Goal: Transaction & Acquisition: Book appointment/travel/reservation

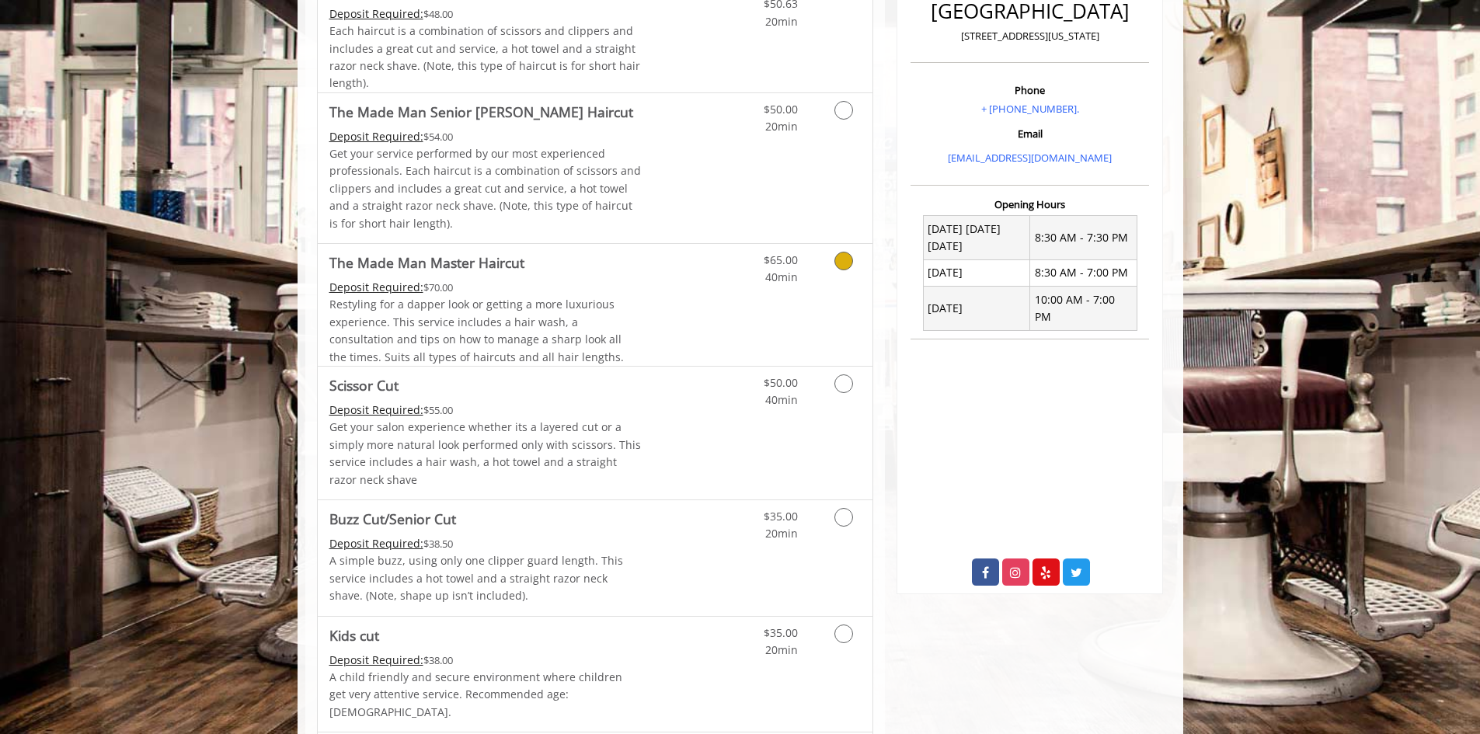
scroll to position [466, 0]
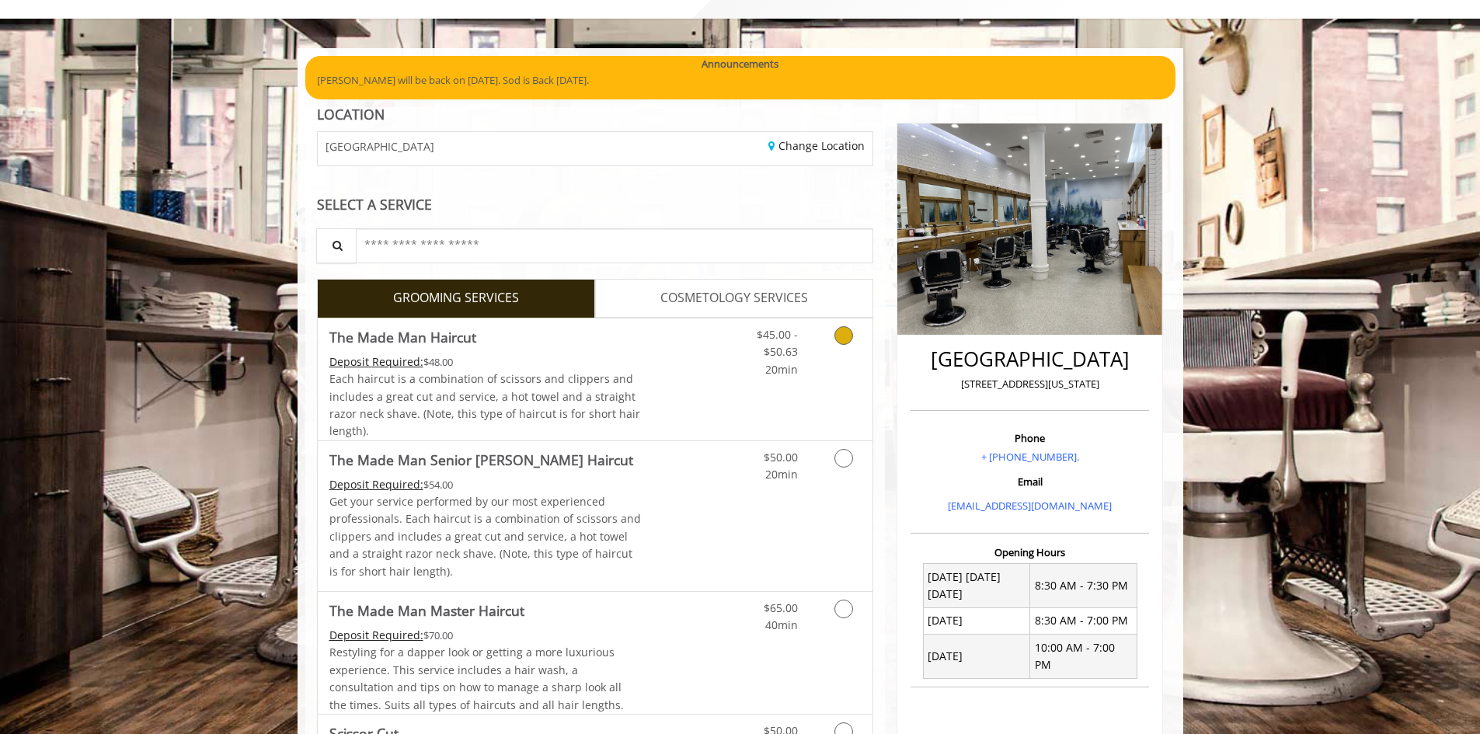
click at [726, 372] on div "$45.00 - $50.63 20min" at bounding box center [766, 348] width 88 height 60
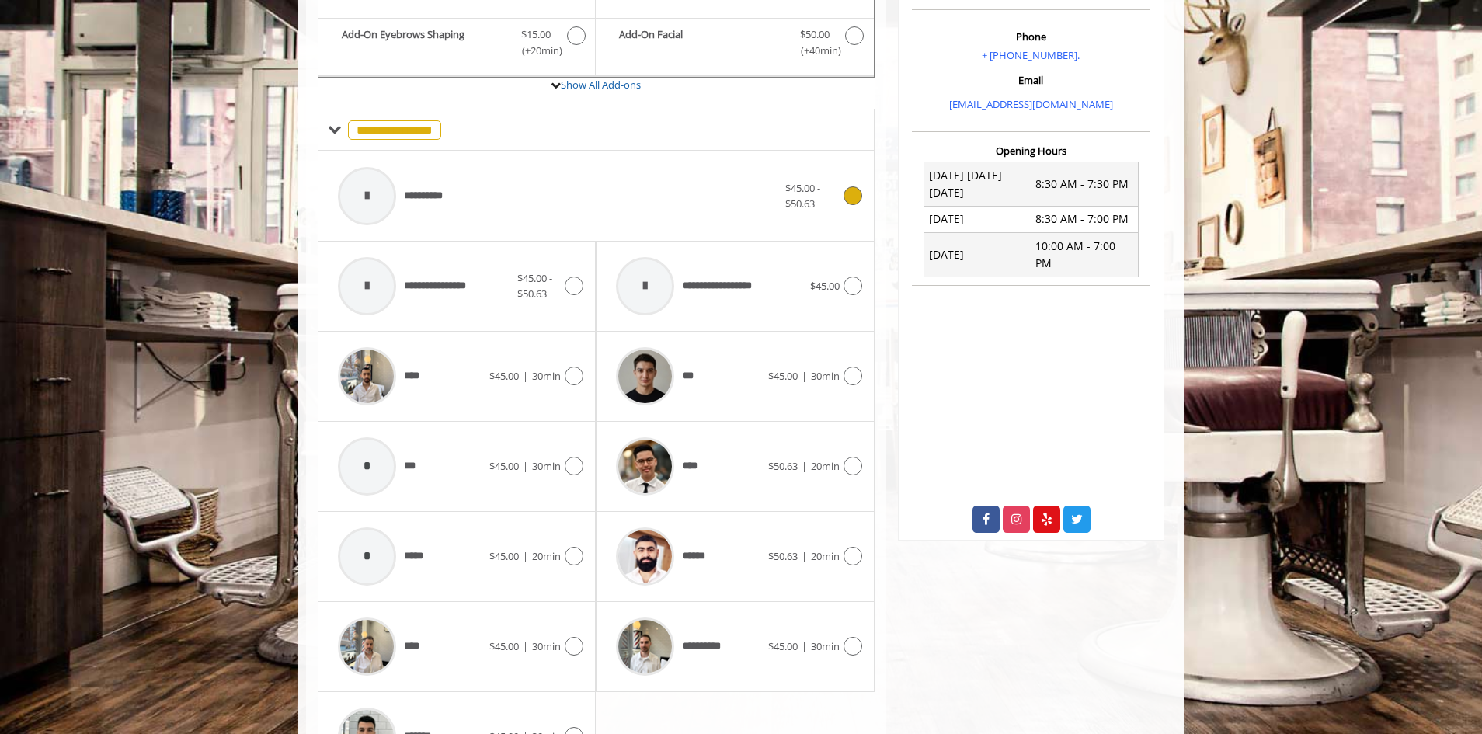
scroll to position [569, 0]
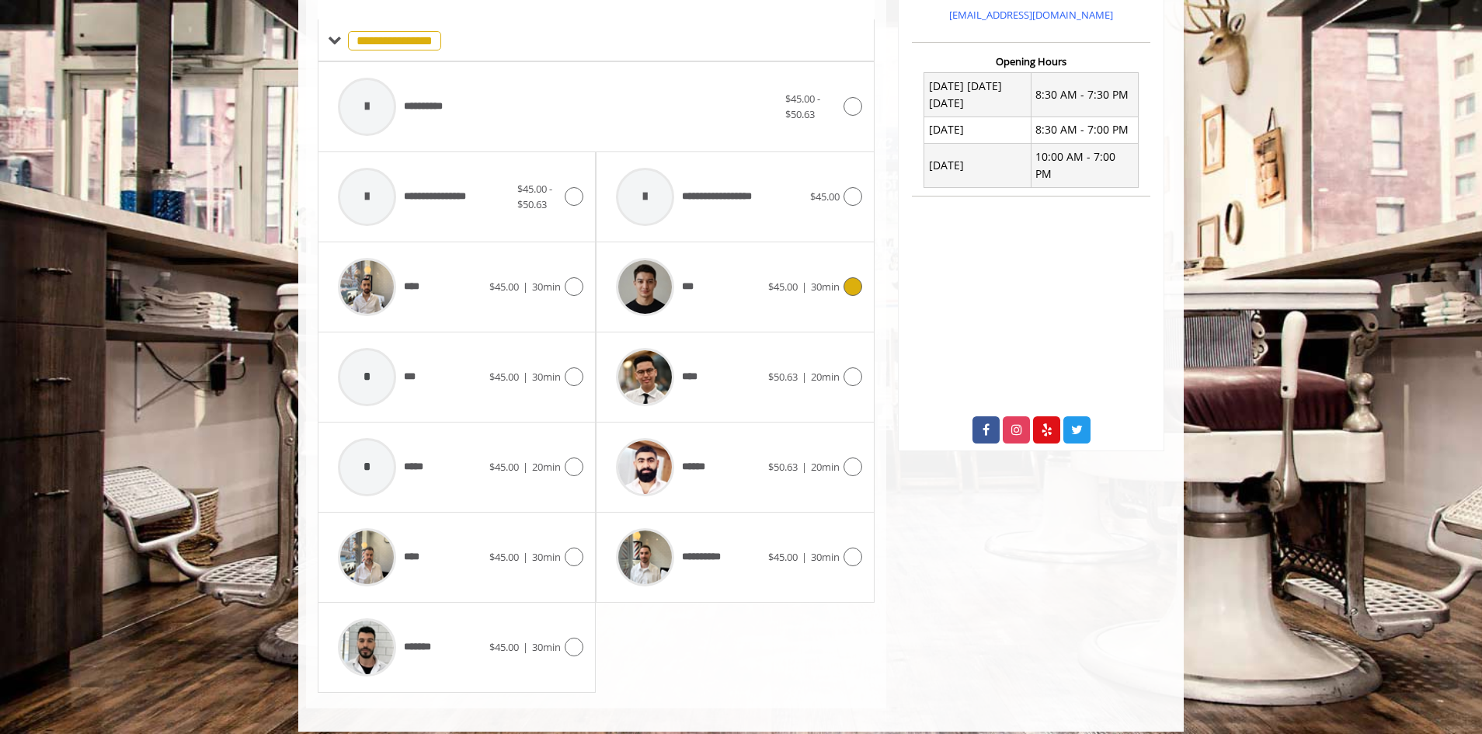
click at [854, 297] on div "*** $45.00 | 30min" at bounding box center [734, 287] width 253 height 74
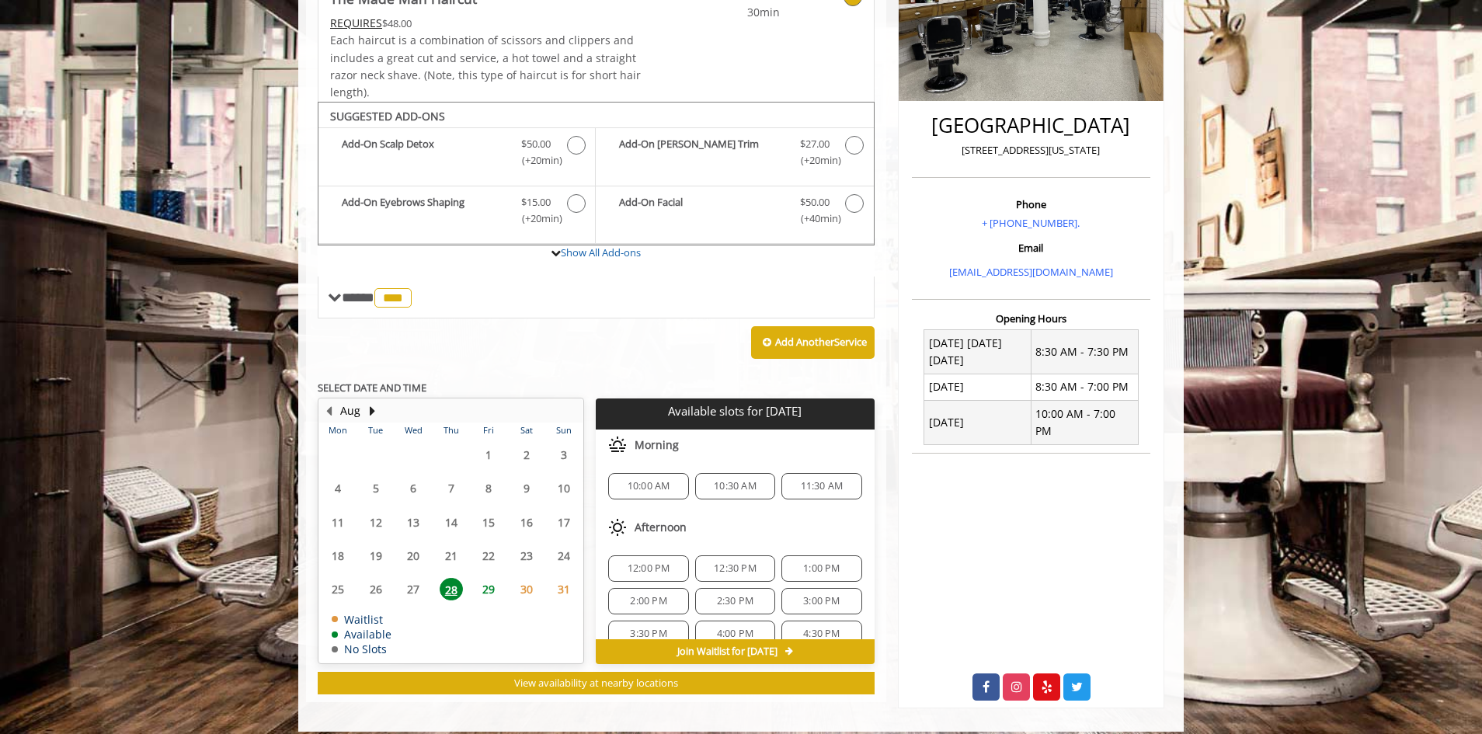
scroll to position [318, 0]
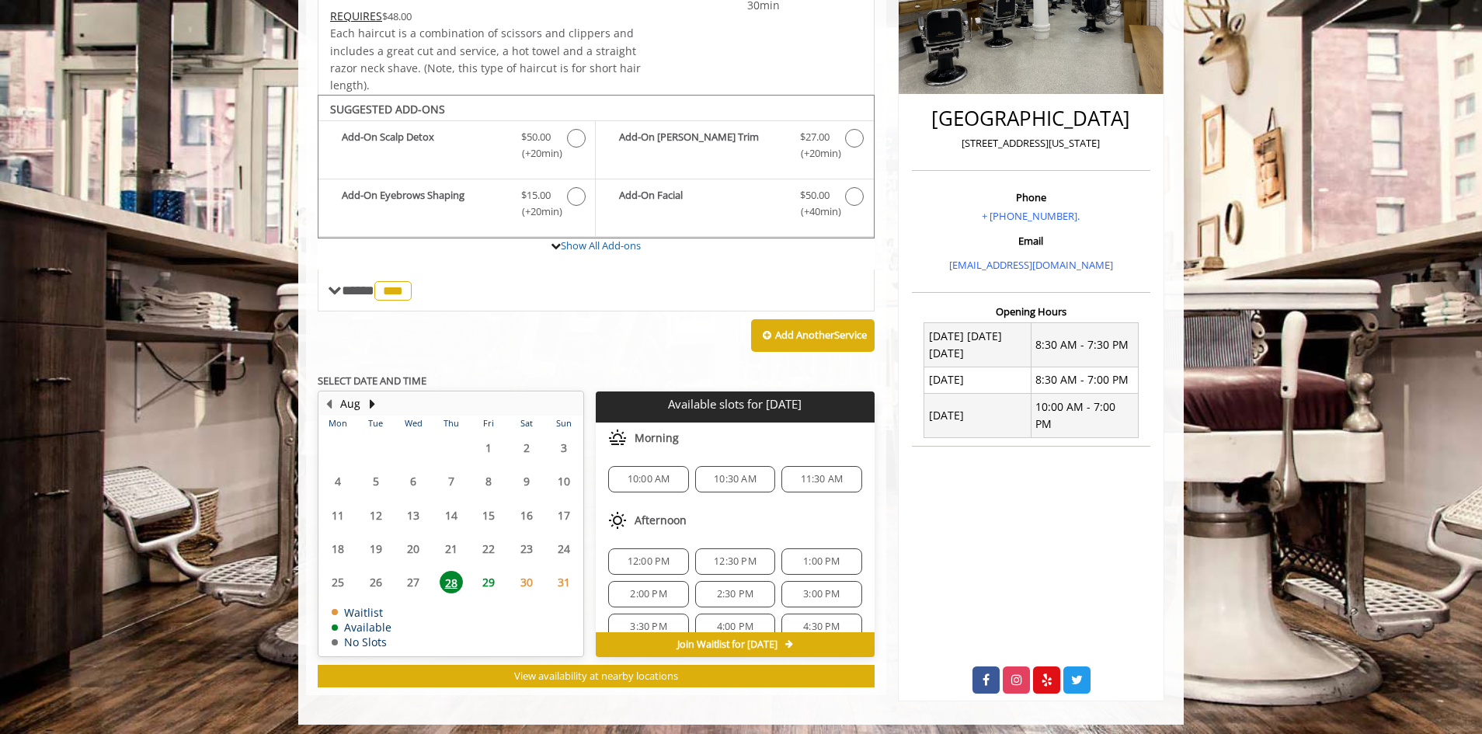
click at [482, 585] on span "29" at bounding box center [488, 582] width 23 height 23
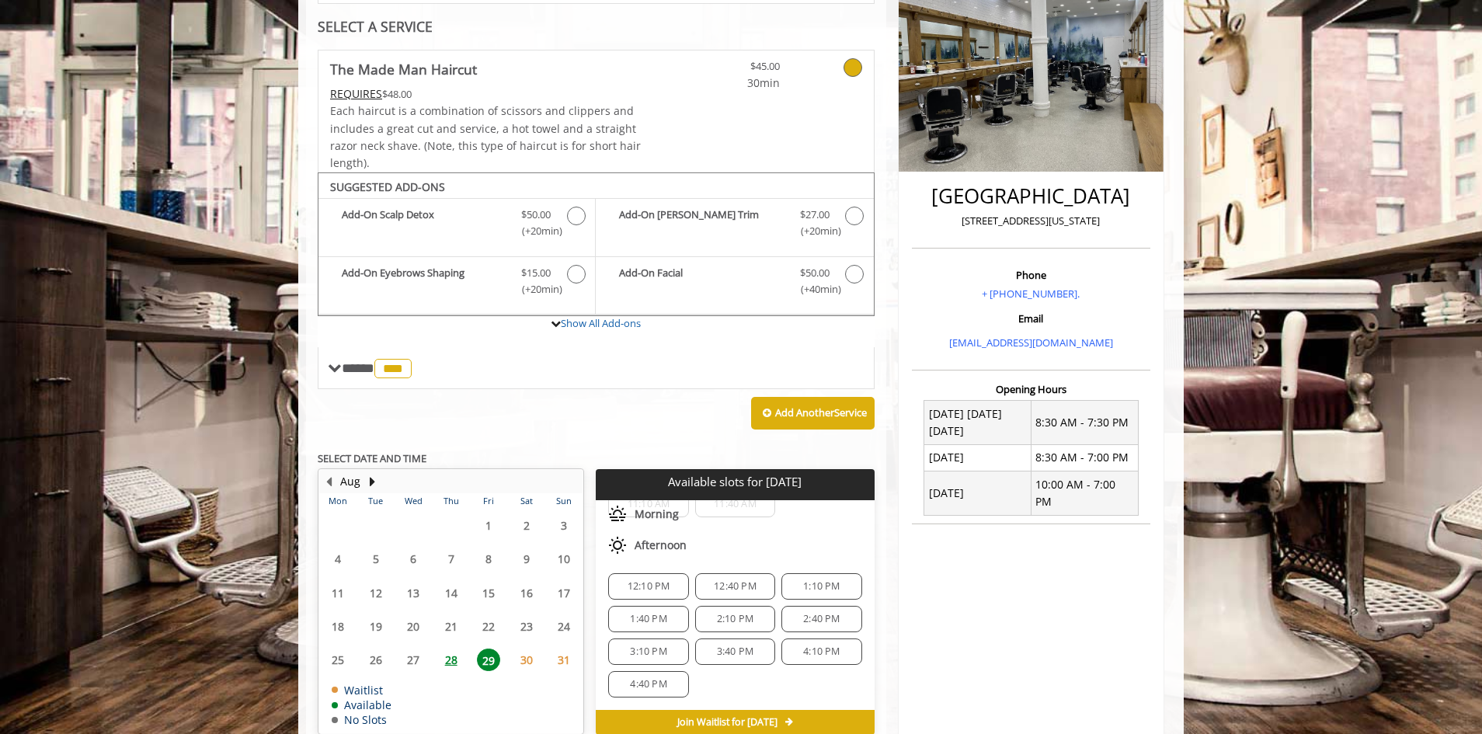
scroll to position [155, 0]
click at [824, 548] on span "1:10 PM" at bounding box center [821, 549] width 37 height 12
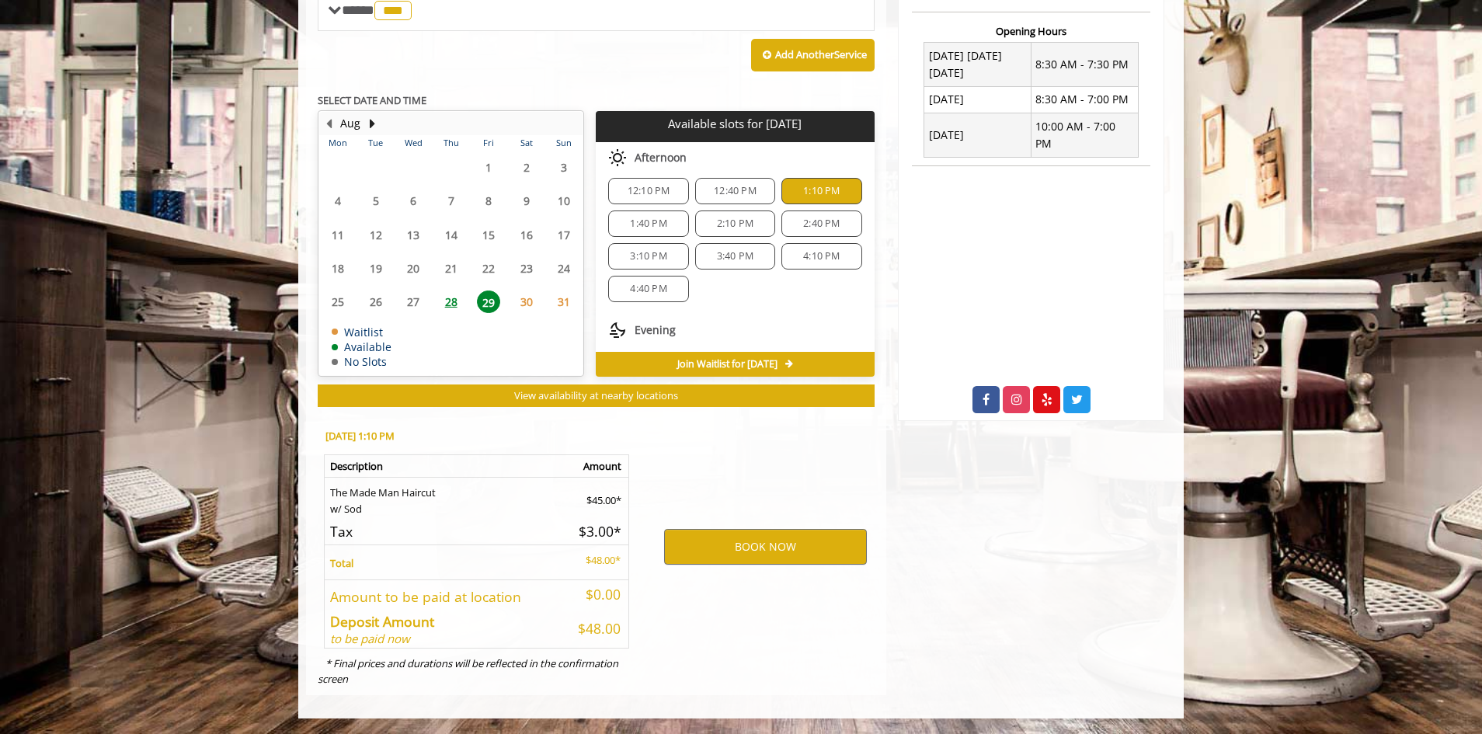
click at [821, 185] on span "1:10 PM" at bounding box center [821, 191] width 37 height 12
click at [663, 237] on div "12:10 PM 12:40 PM 1:10 PM 1:40 PM 2:10 PM 2:40 PM 3:10 PM 3:40 PM 4:10 PM 4:40 …" at bounding box center [735, 239] width 278 height 149
click at [656, 223] on span "1:40 PM" at bounding box center [648, 224] width 37 height 12
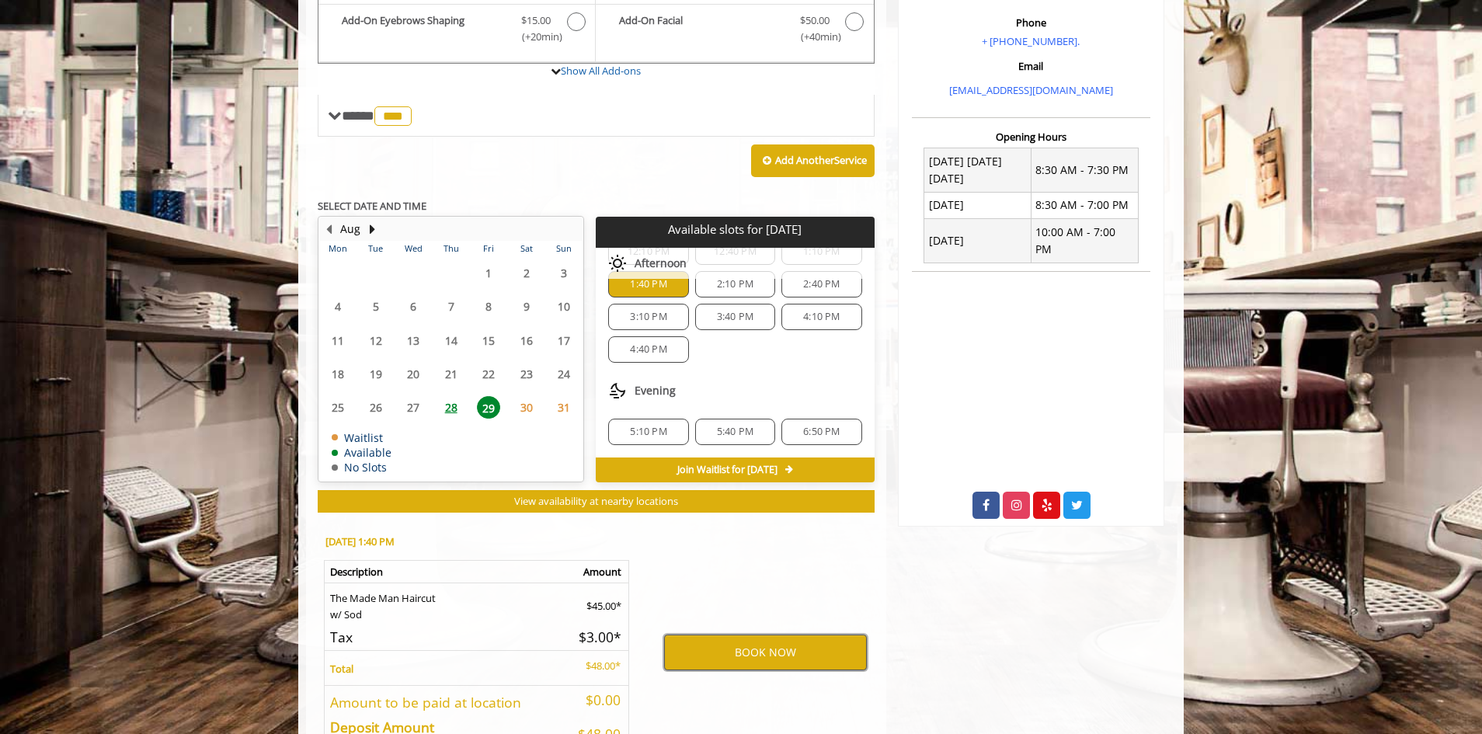
scroll to position [521, 0]
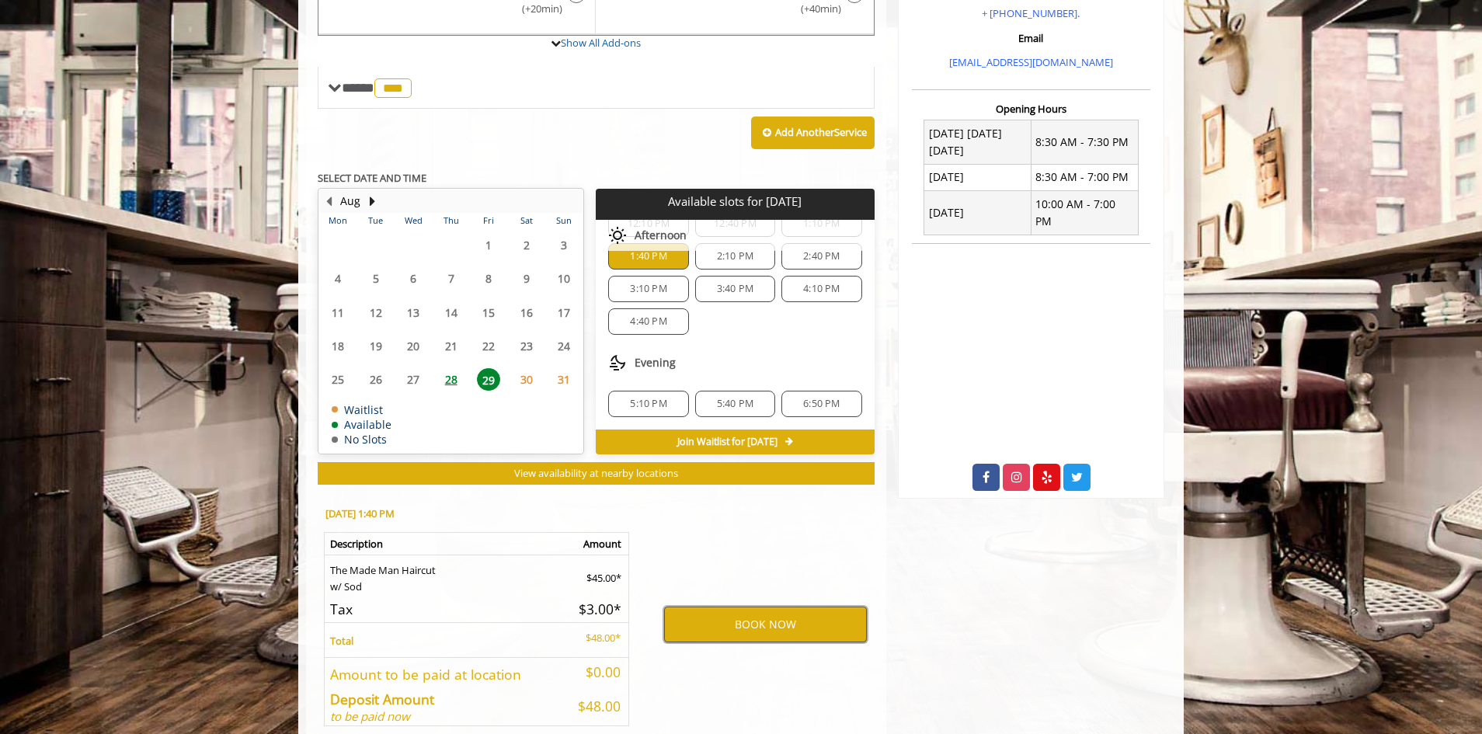
click at [747, 621] on button "BOOK NOW" at bounding box center [765, 625] width 203 height 36
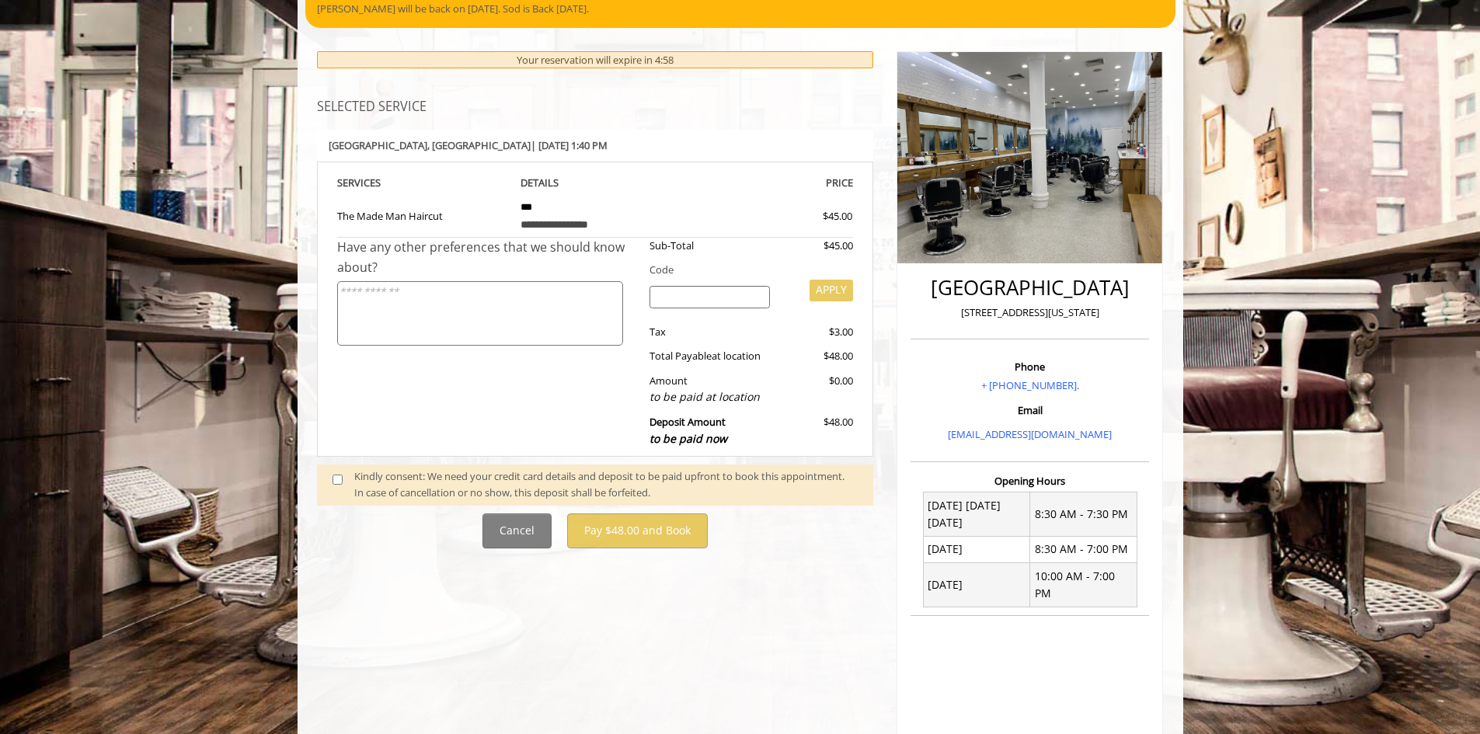
scroll to position [155, 0]
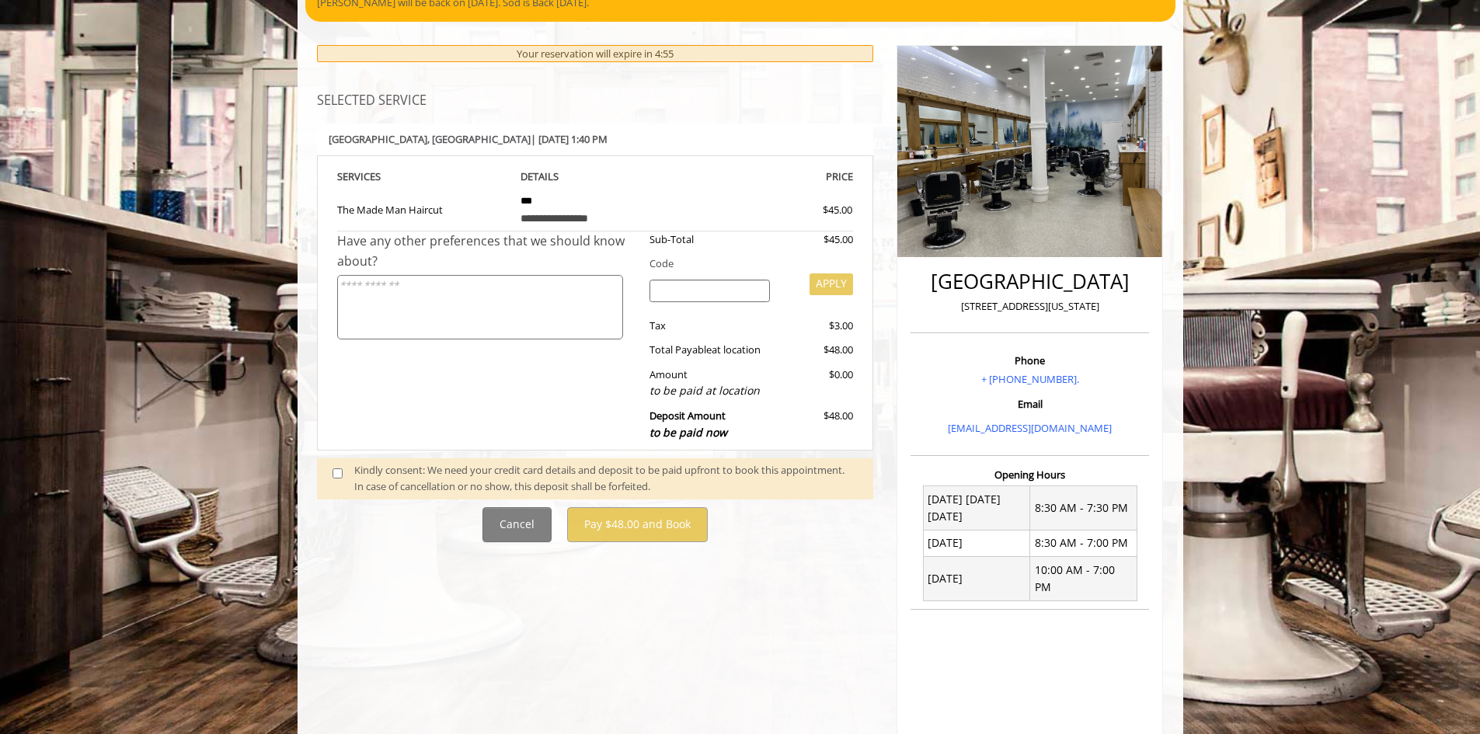
click at [343, 469] on span at bounding box center [344, 478] width 46 height 33
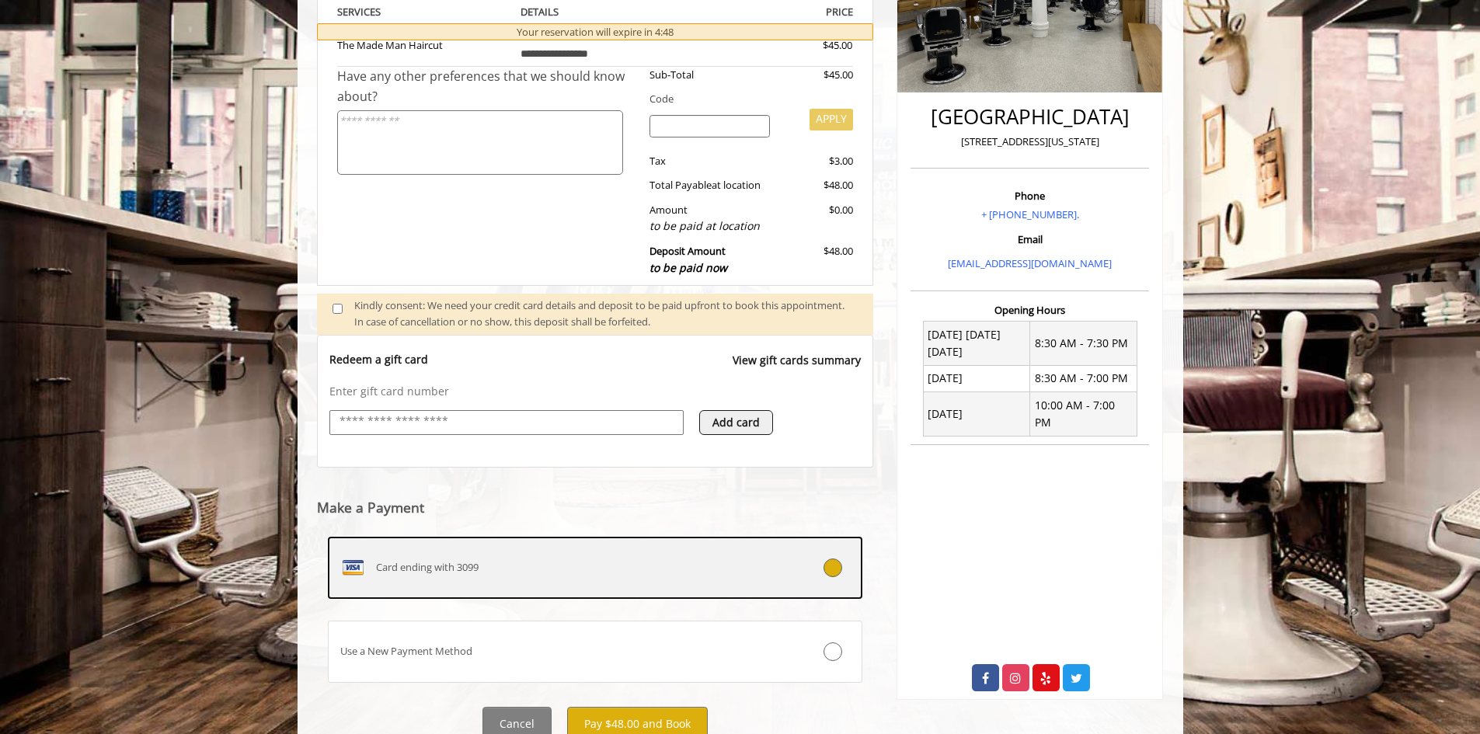
scroll to position [382, 0]
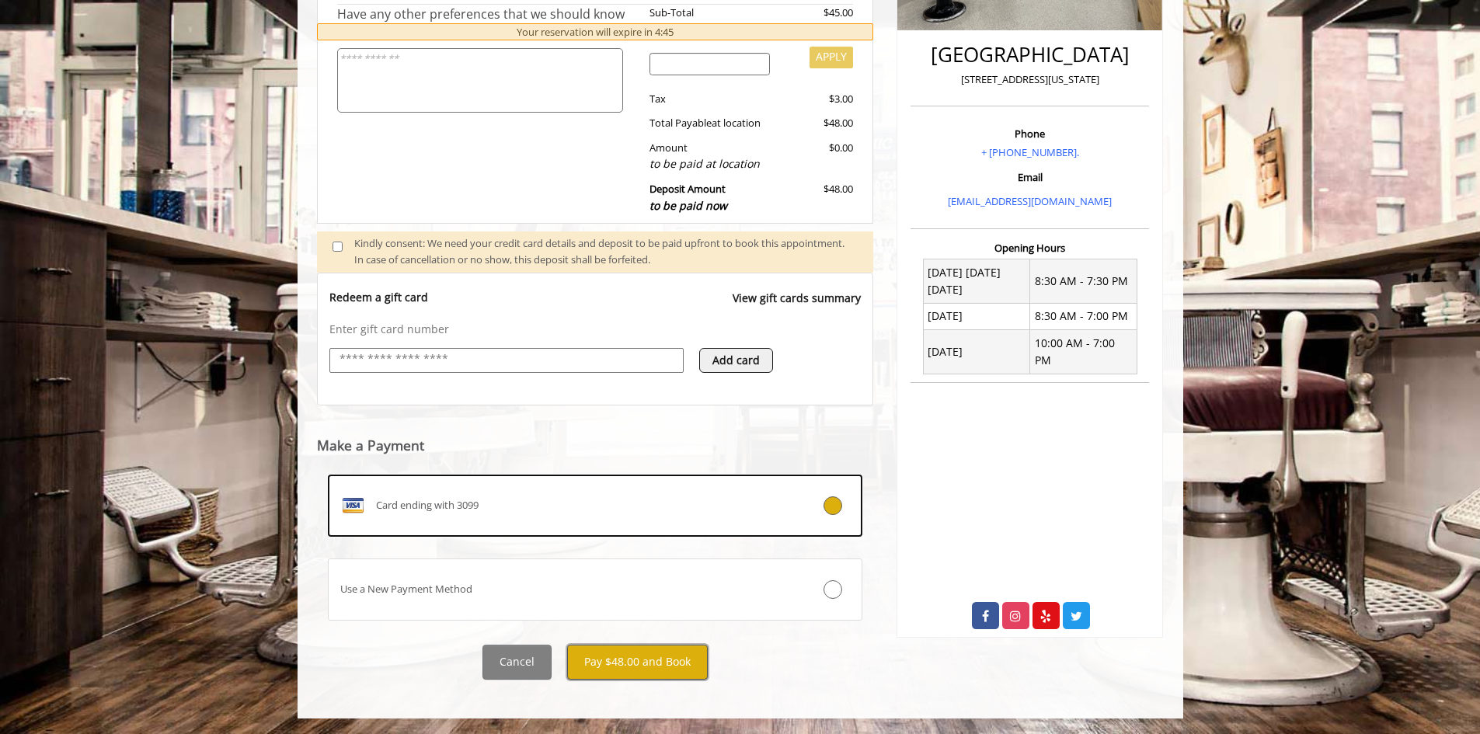
click at [622, 662] on button "Pay $48.00 and Book" at bounding box center [637, 662] width 141 height 35
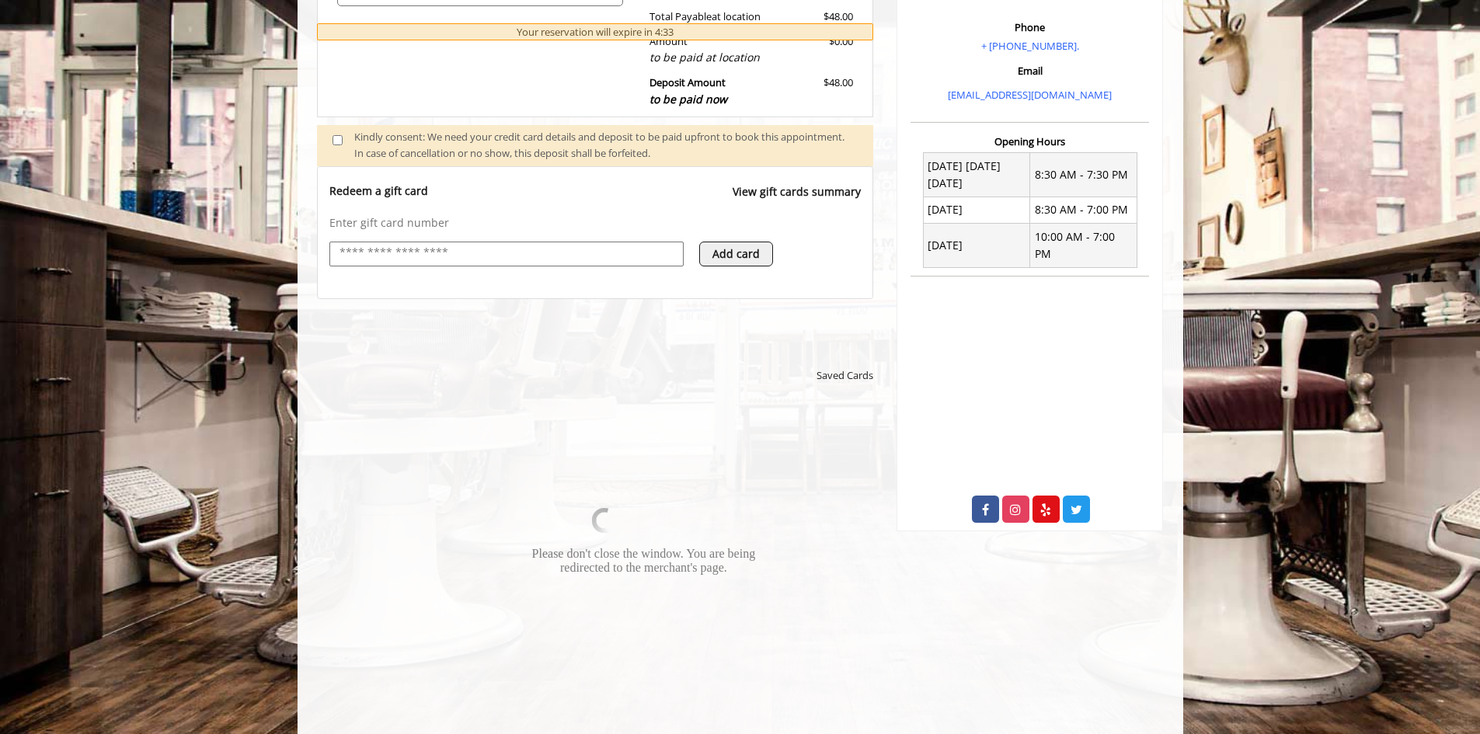
scroll to position [544, 0]
